Goal: Use online tool/utility: Utilize a website feature to perform a specific function

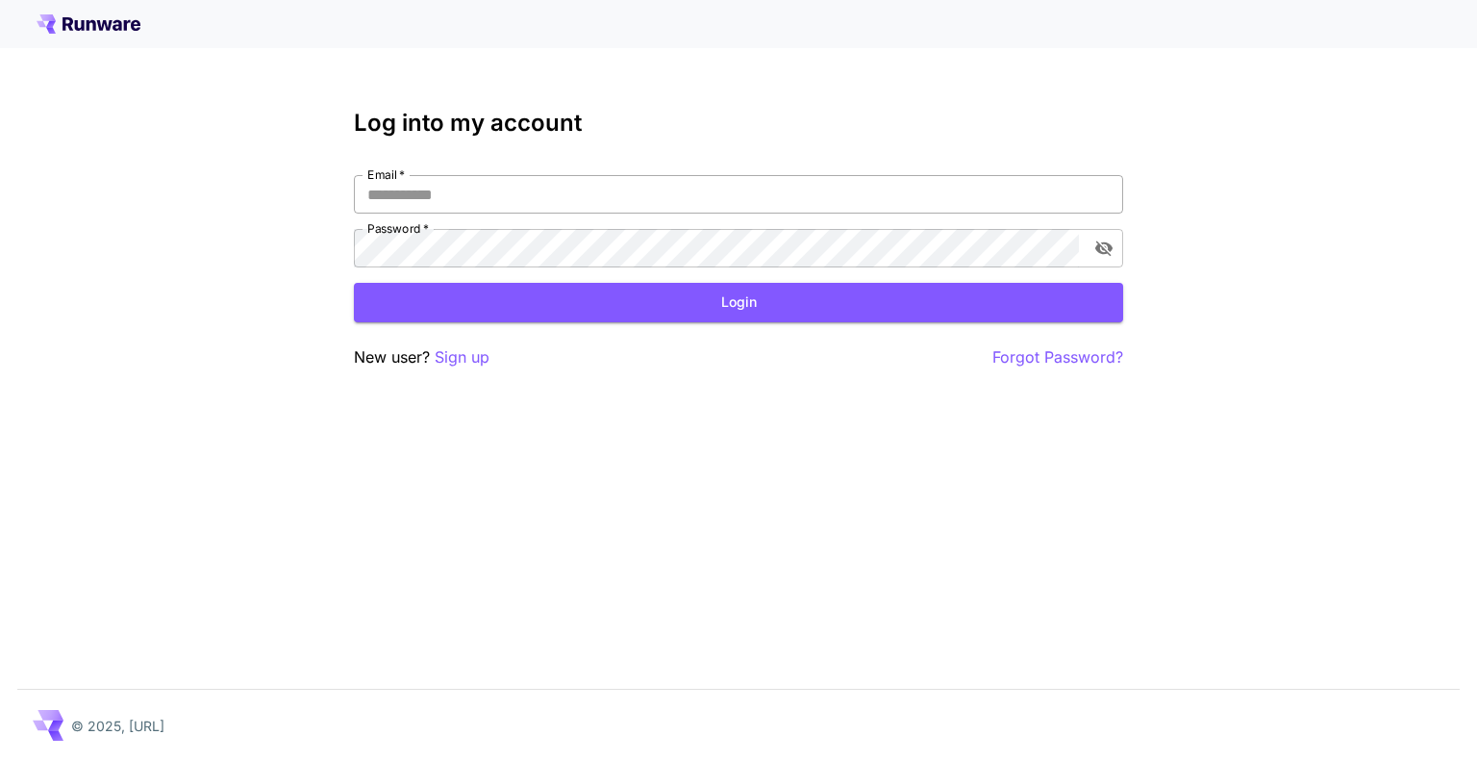
click at [496, 204] on input "Email   *" at bounding box center [738, 194] width 769 height 38
type input "**********"
click at [693, 318] on button "Login" at bounding box center [738, 302] width 769 height 39
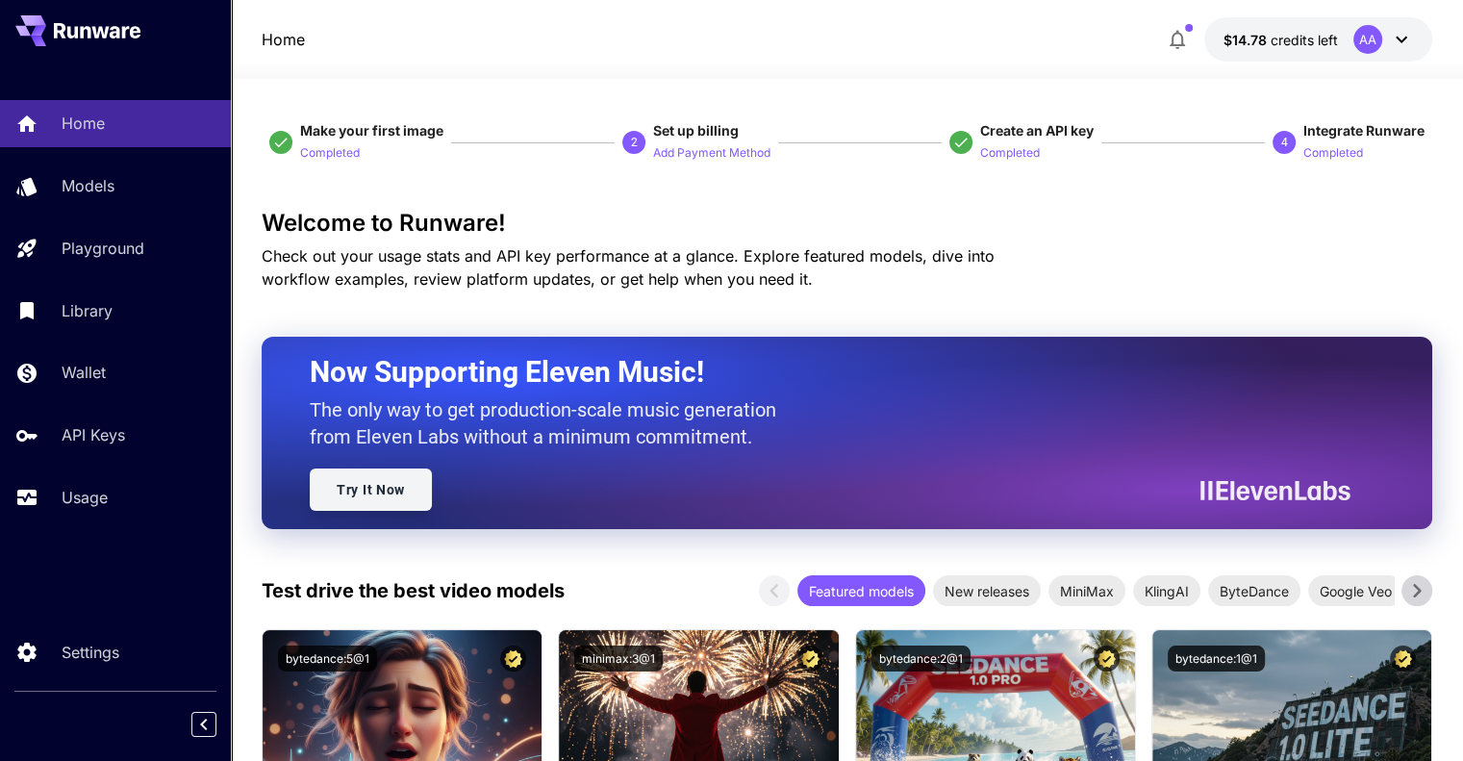
click at [414, 500] on link "Try It Now" at bounding box center [371, 489] width 122 height 42
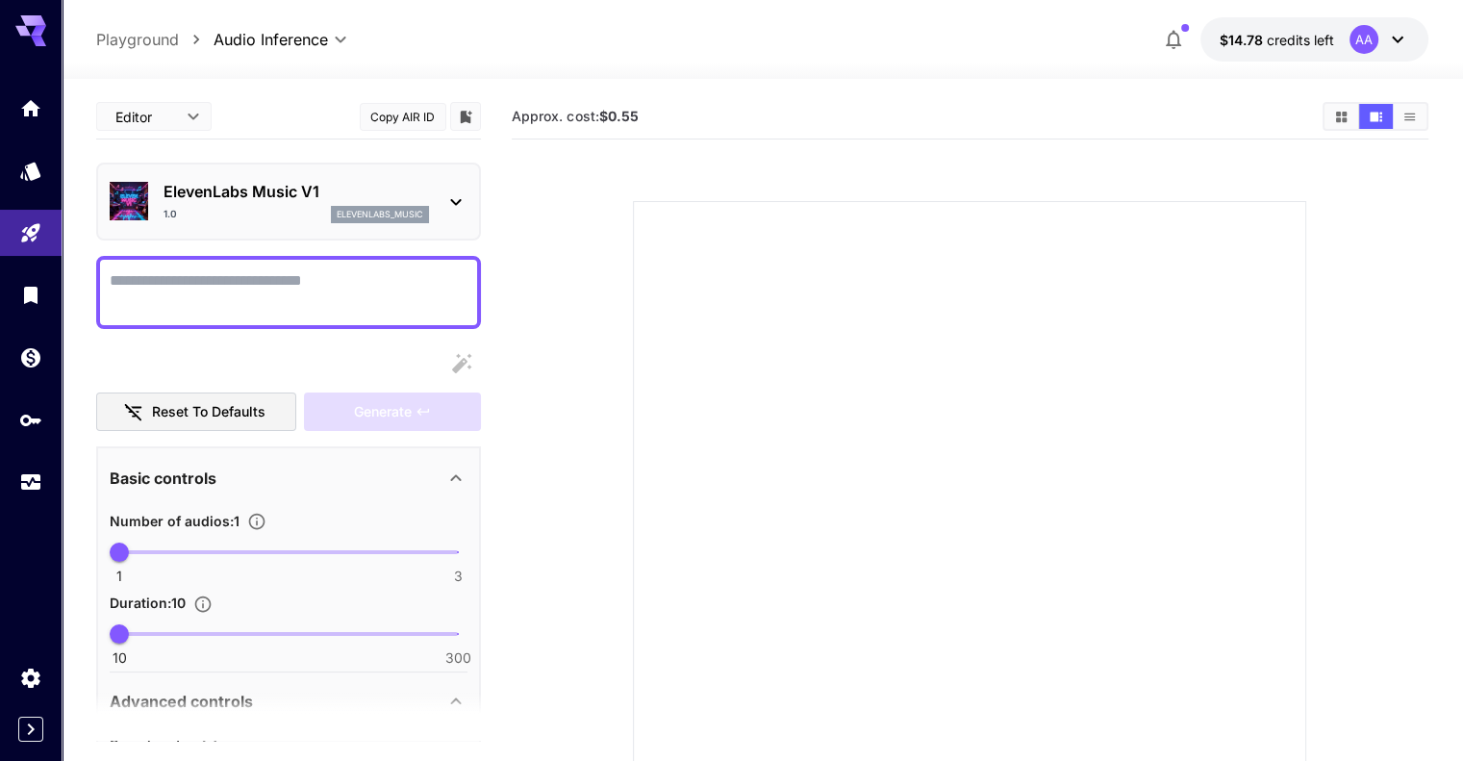
click at [393, 293] on textarea "Display cost in response" at bounding box center [289, 292] width 358 height 46
type textarea "*"
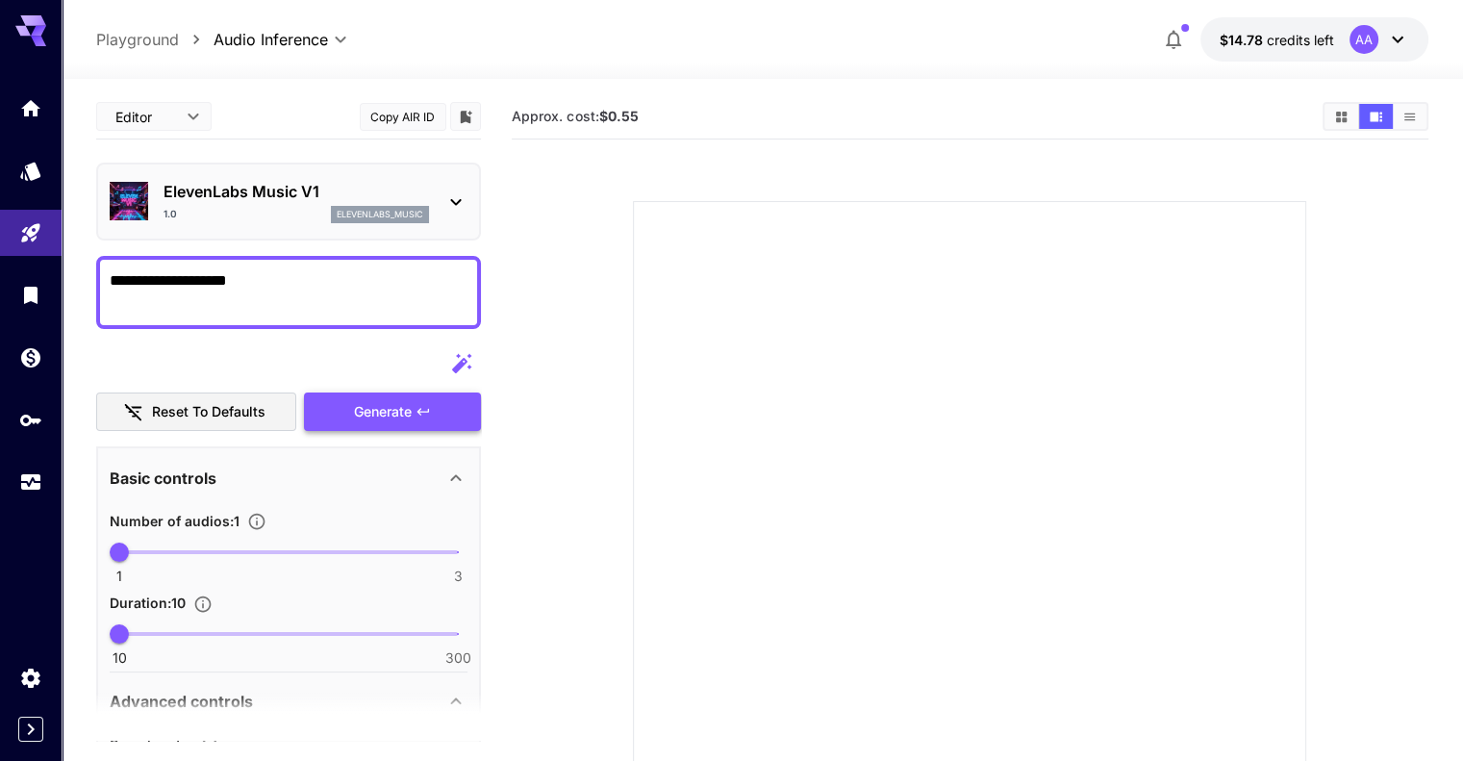
type textarea "**********"
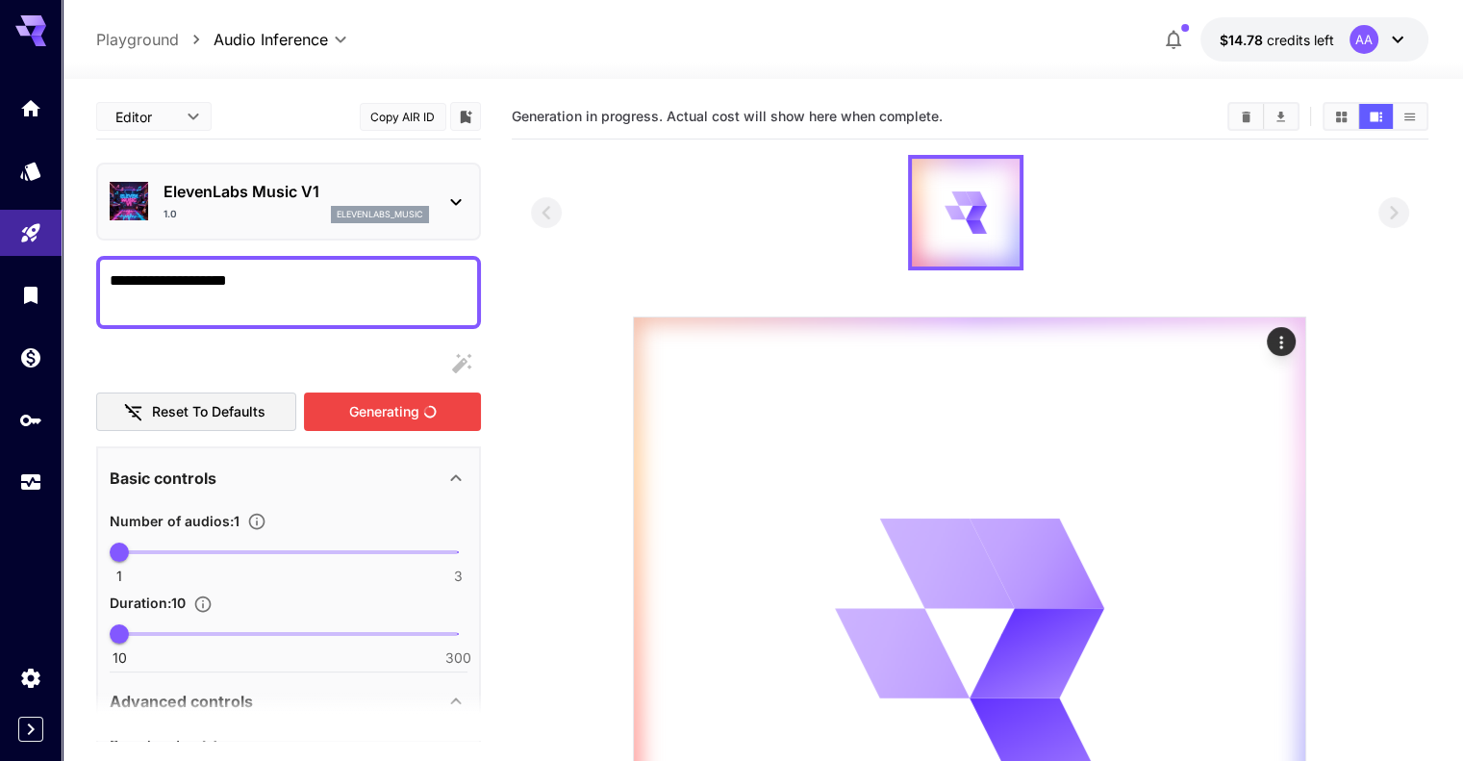
click at [436, 425] on div "Generating" at bounding box center [392, 411] width 177 height 39
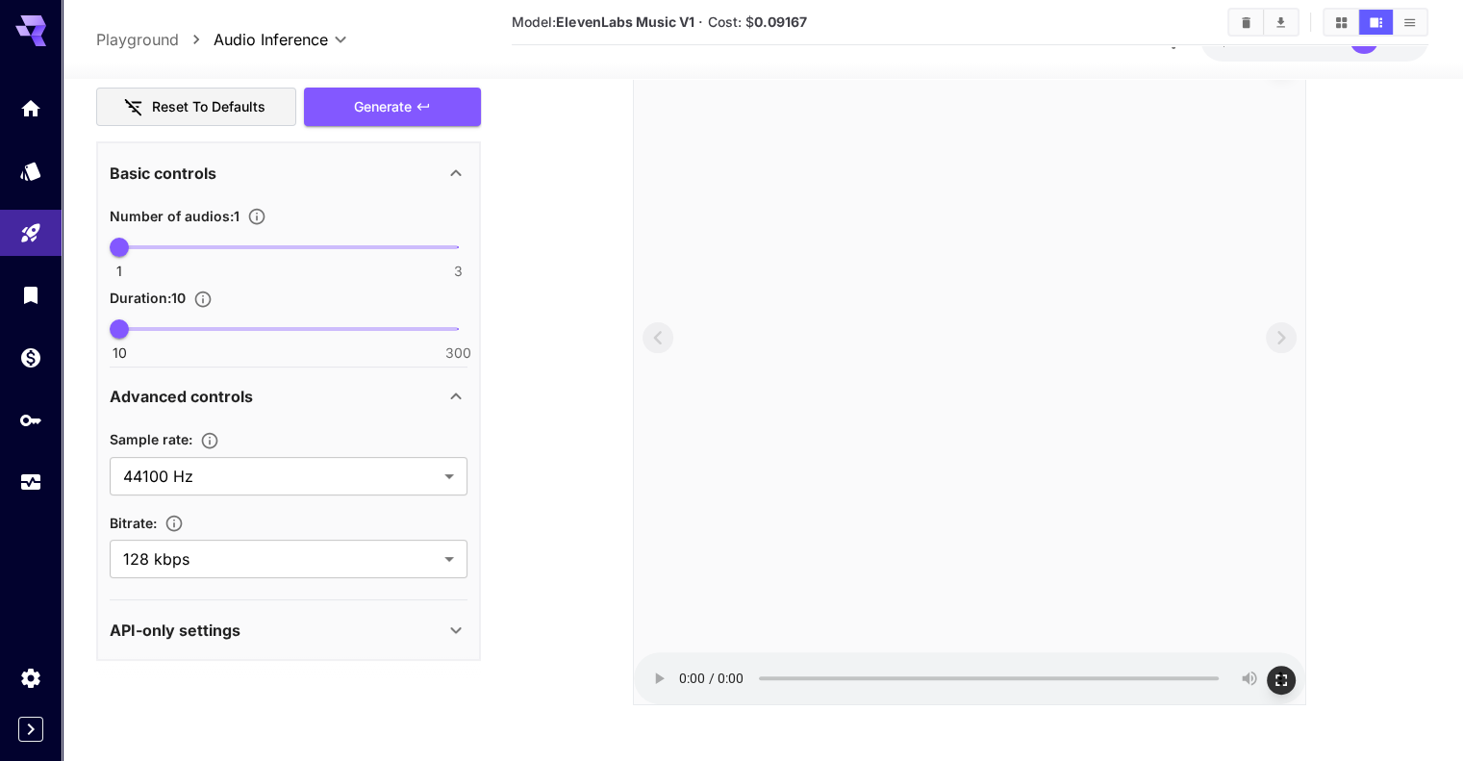
scroll to position [286, 0]
click at [1275, 678] on icon "Open in fullscreen" at bounding box center [1280, 678] width 19 height 19
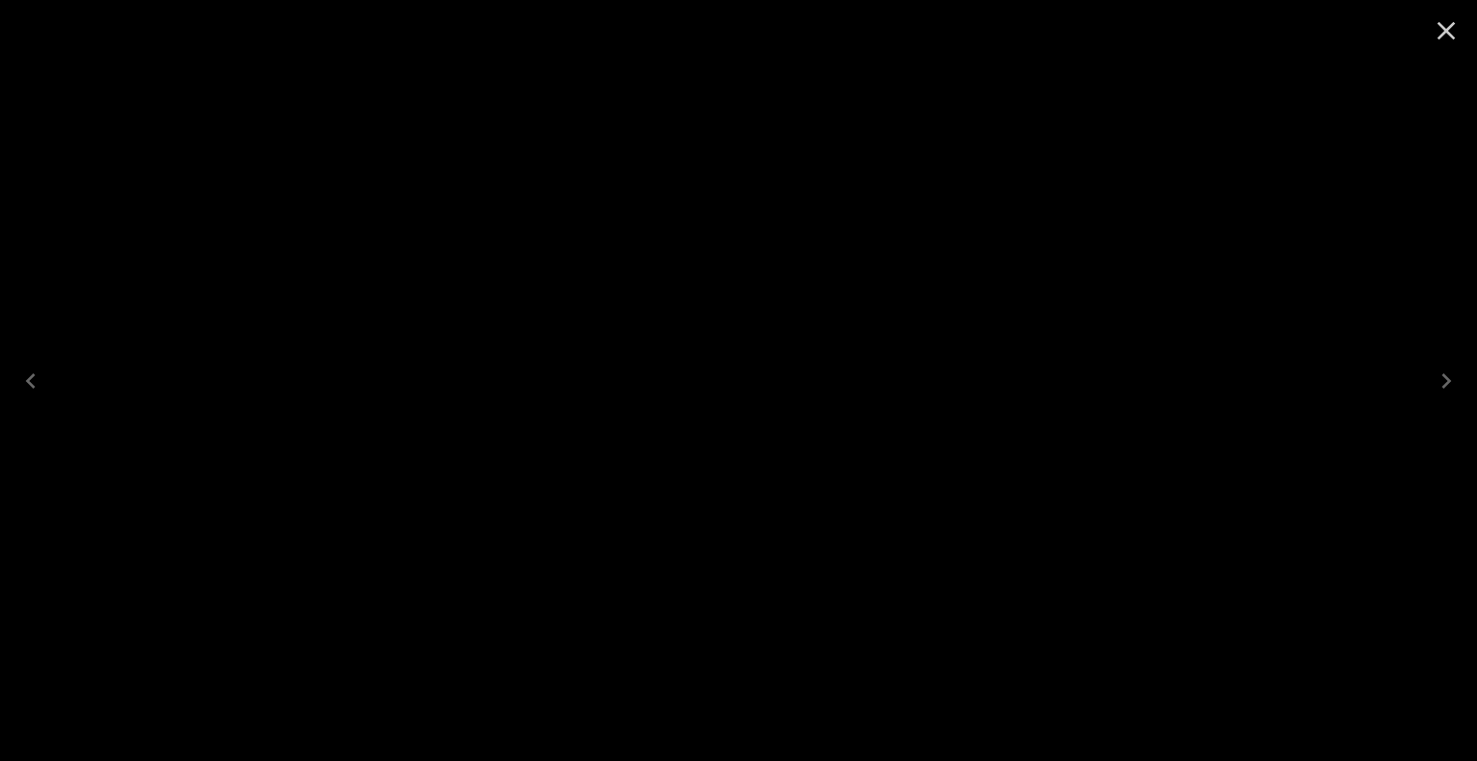
click at [1447, 25] on icon "Close" at bounding box center [1446, 30] width 31 height 31
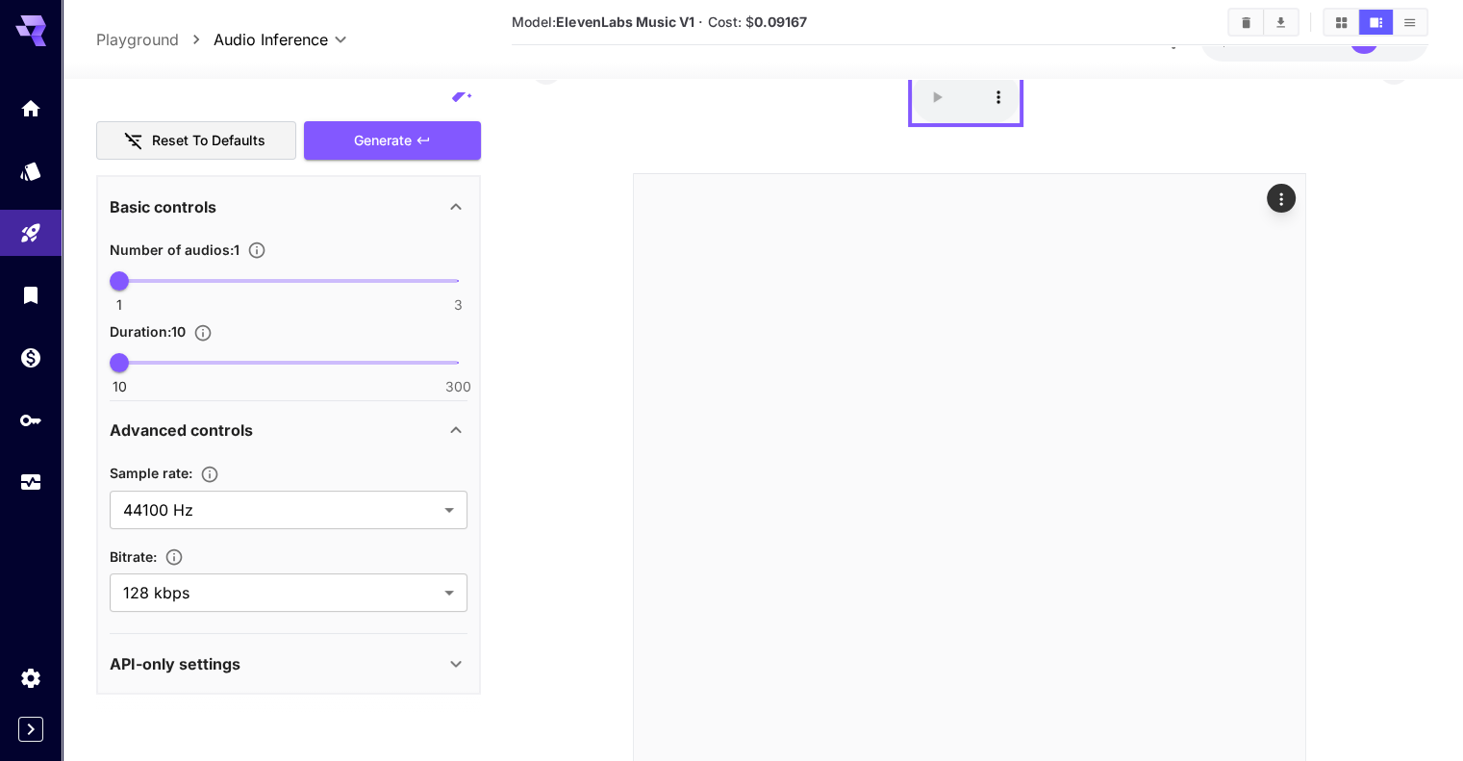
scroll to position [0, 0]
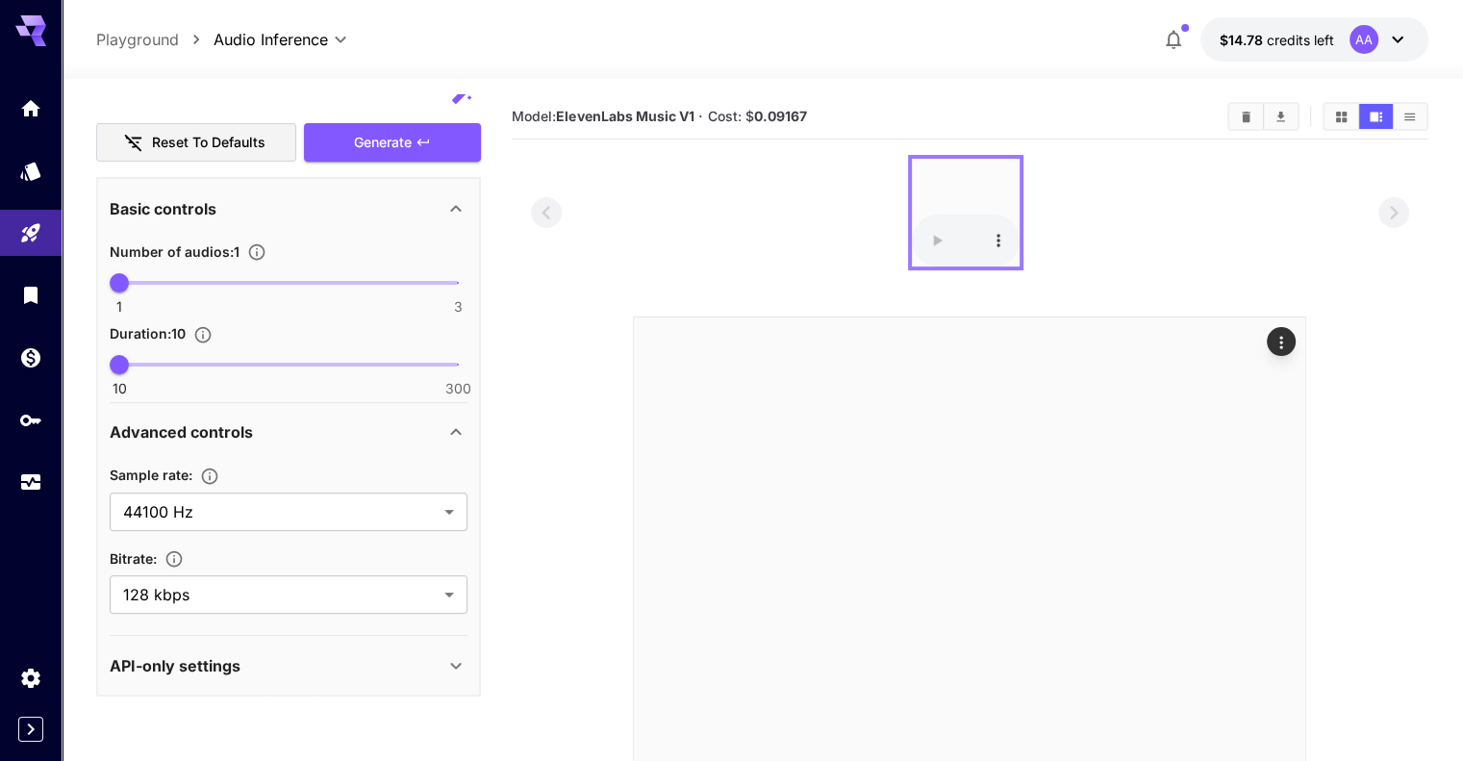
click at [969, 208] on audio at bounding box center [966, 213] width 108 height 108
click at [1277, 118] on icon "Download All" at bounding box center [1280, 117] width 14 height 14
click at [38, 186] on link at bounding box center [31, 170] width 62 height 47
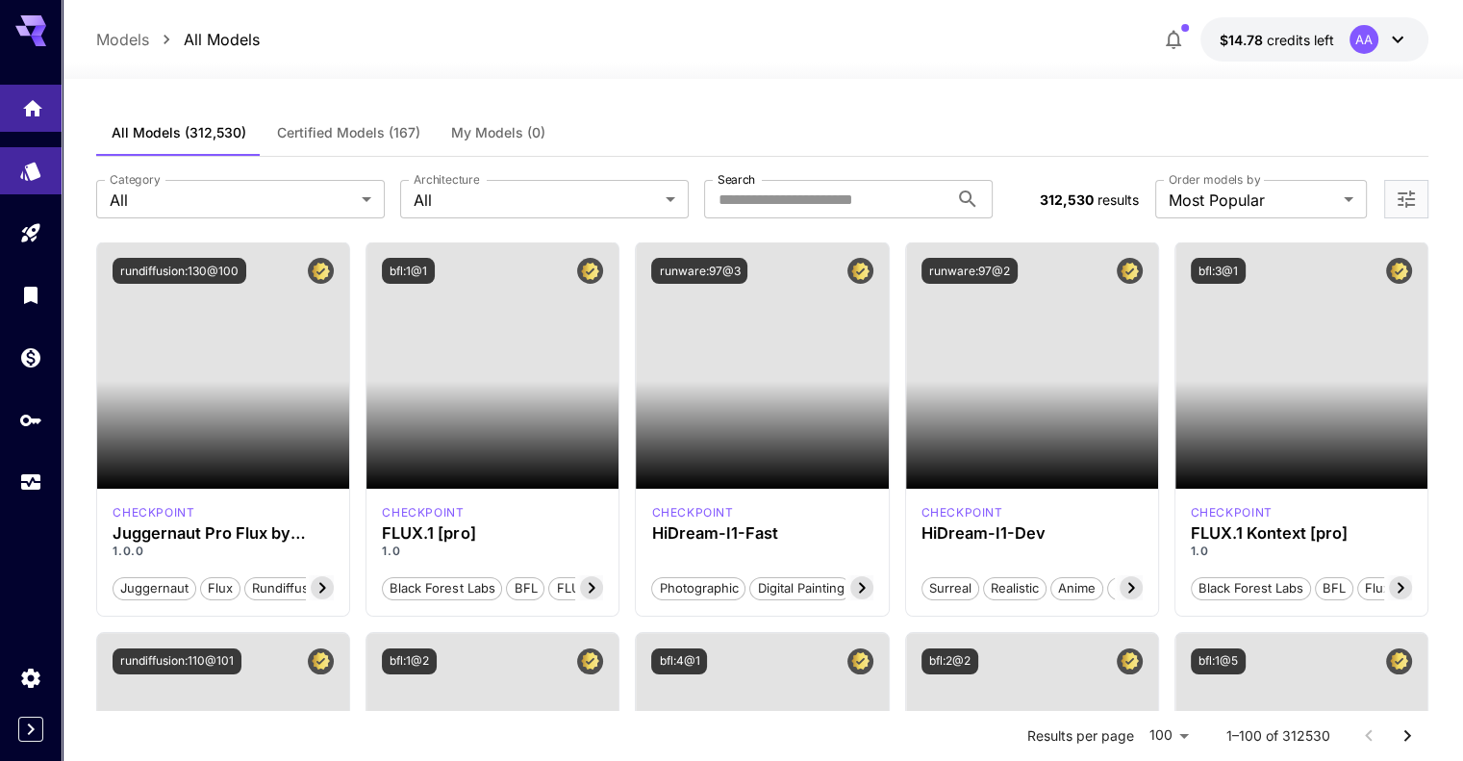
click at [11, 111] on link at bounding box center [31, 108] width 62 height 47
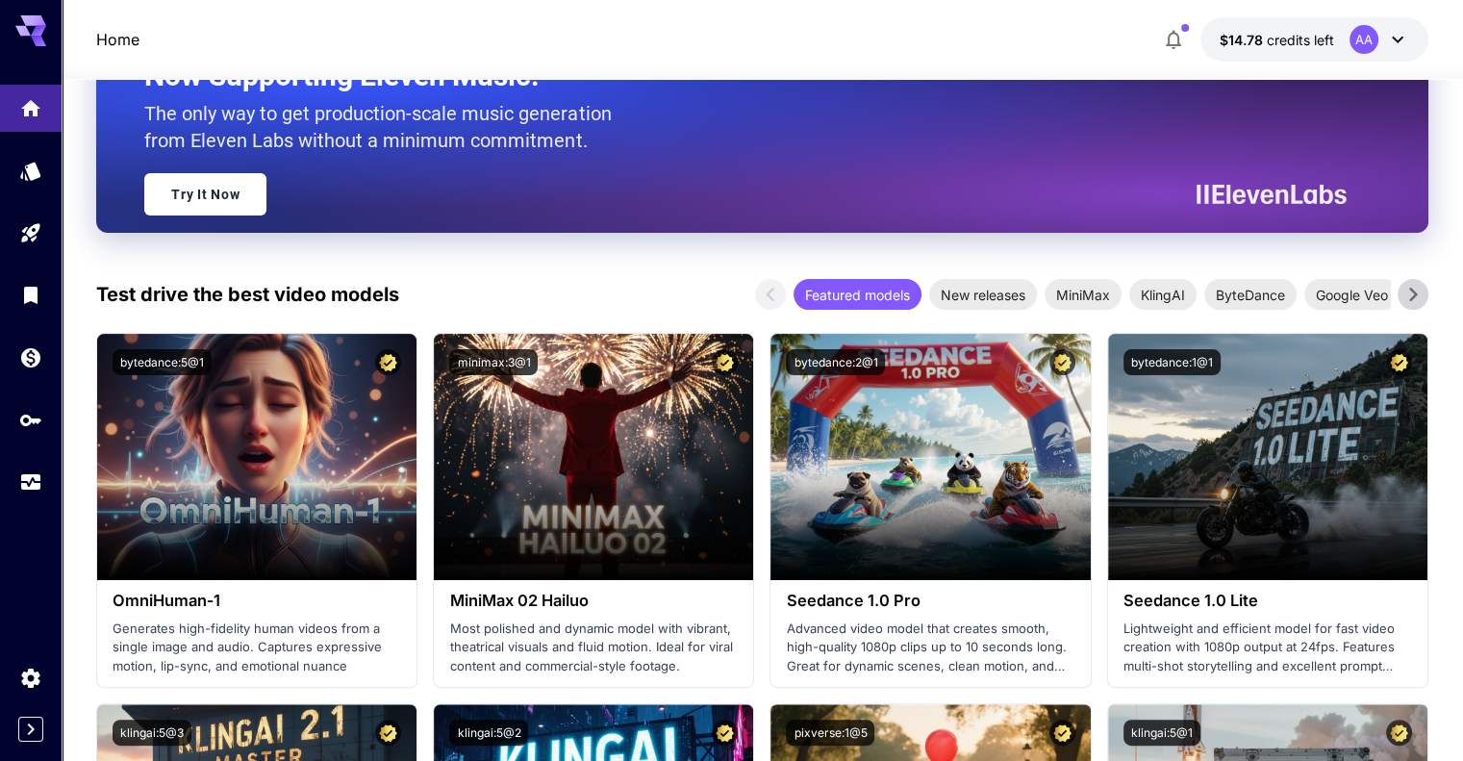
scroll to position [385, 0]
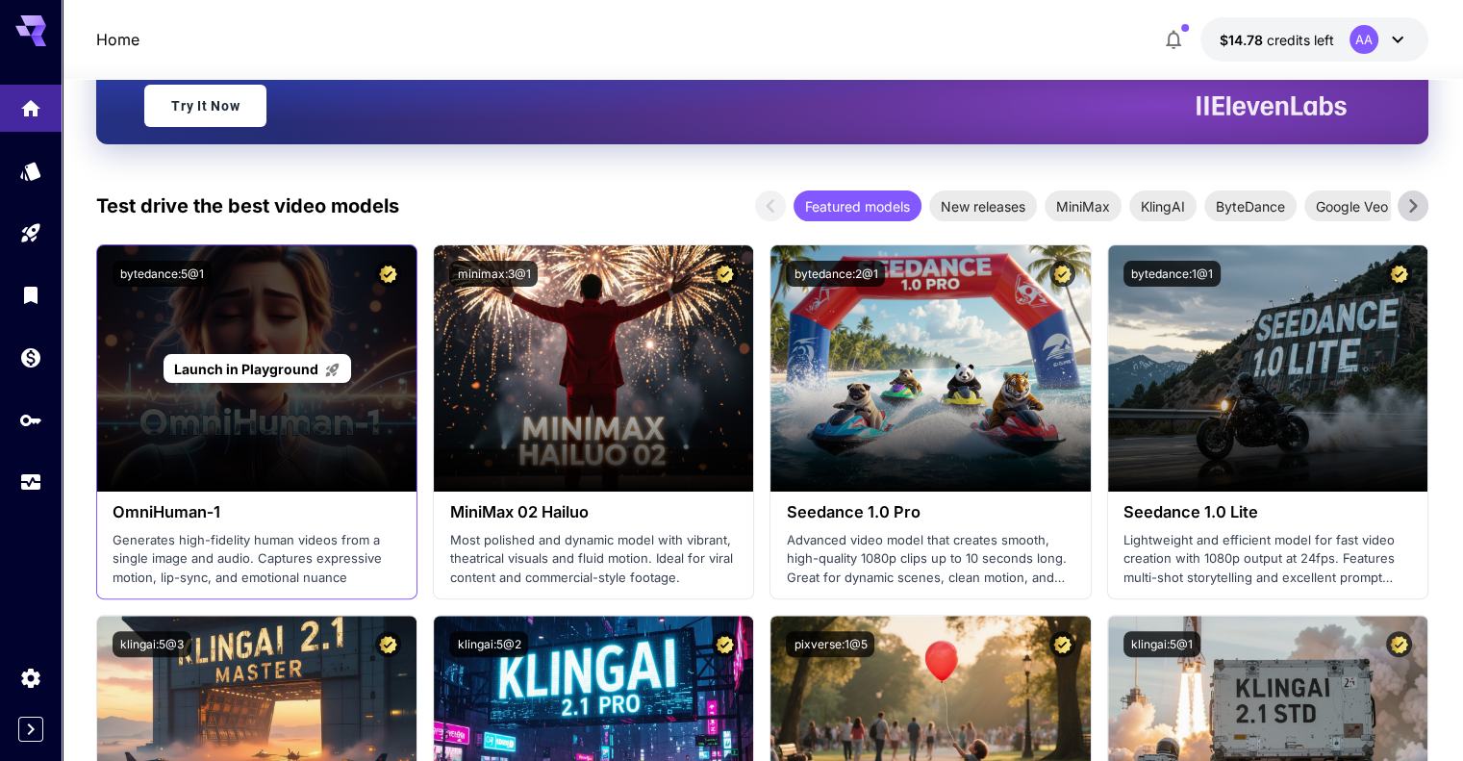
click at [300, 368] on span "Launch in Playground" at bounding box center [246, 369] width 144 height 16
